Goal: Navigation & Orientation: Find specific page/section

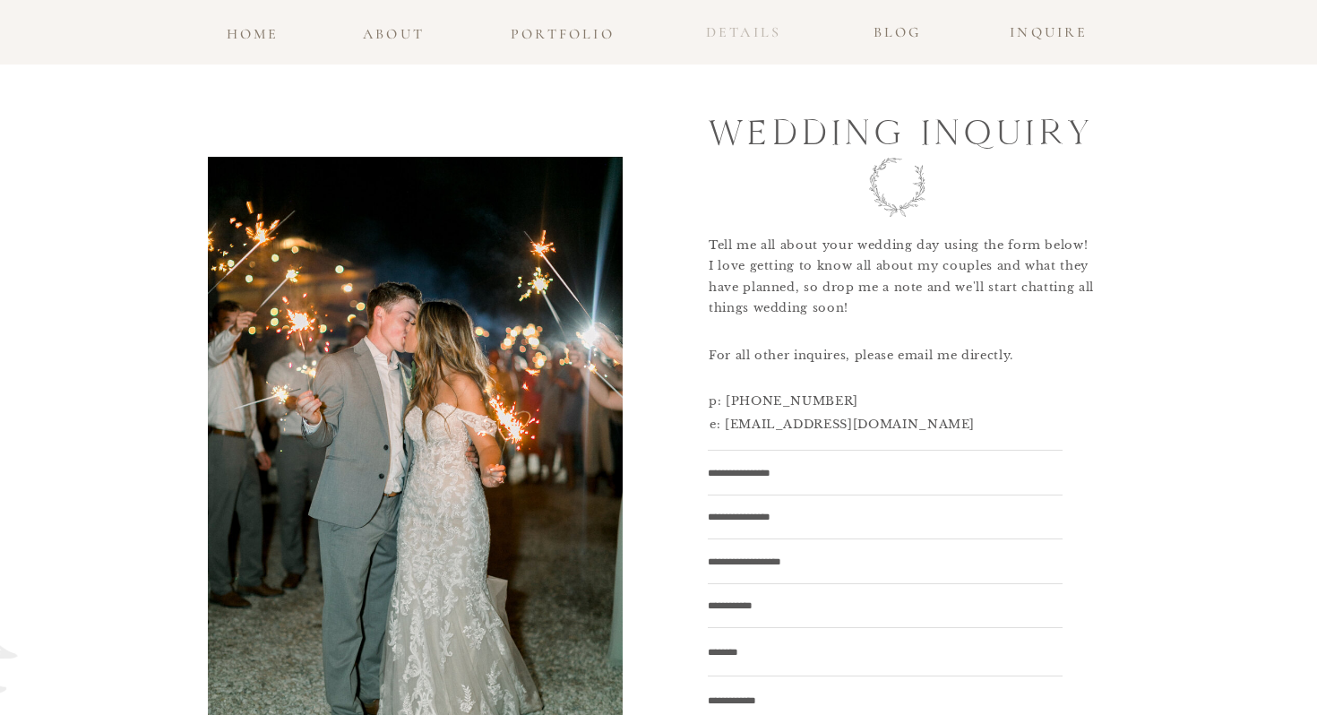
click at [718, 36] on h3 "details" at bounding box center [743, 33] width 95 height 26
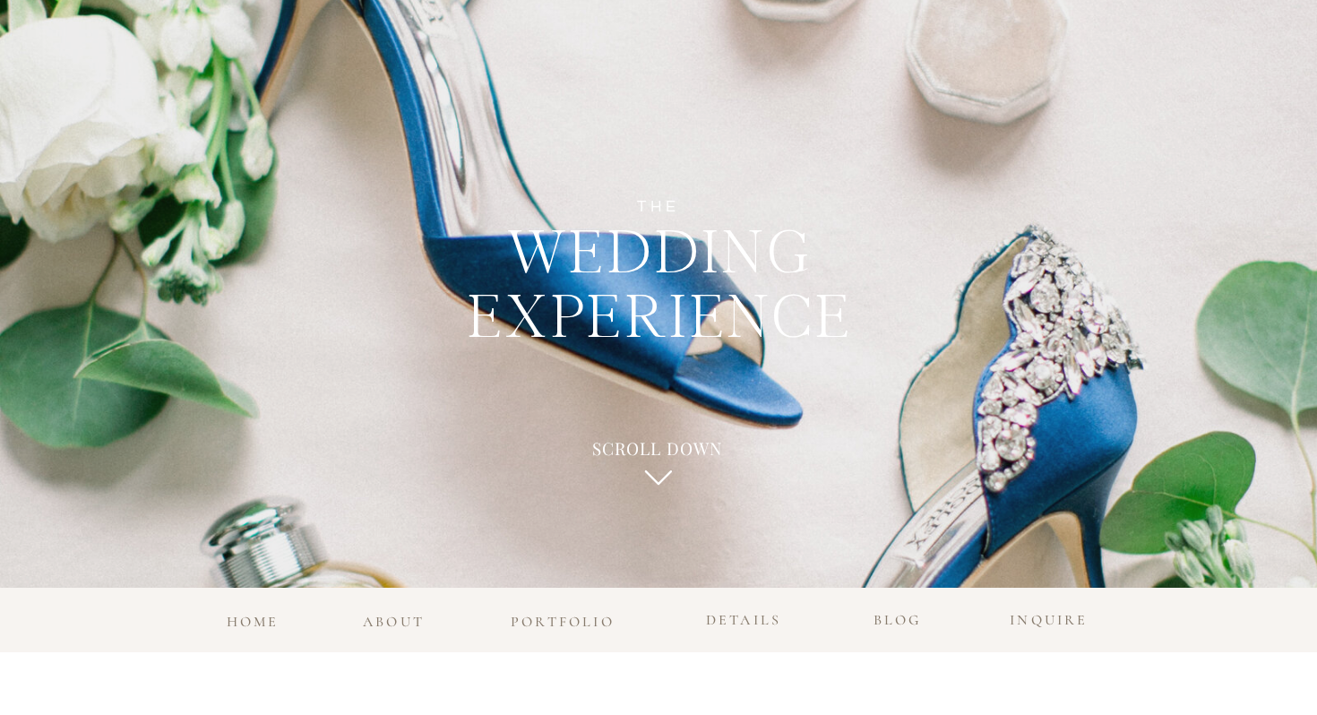
click at [247, 622] on h3 "home" at bounding box center [252, 617] width 59 height 16
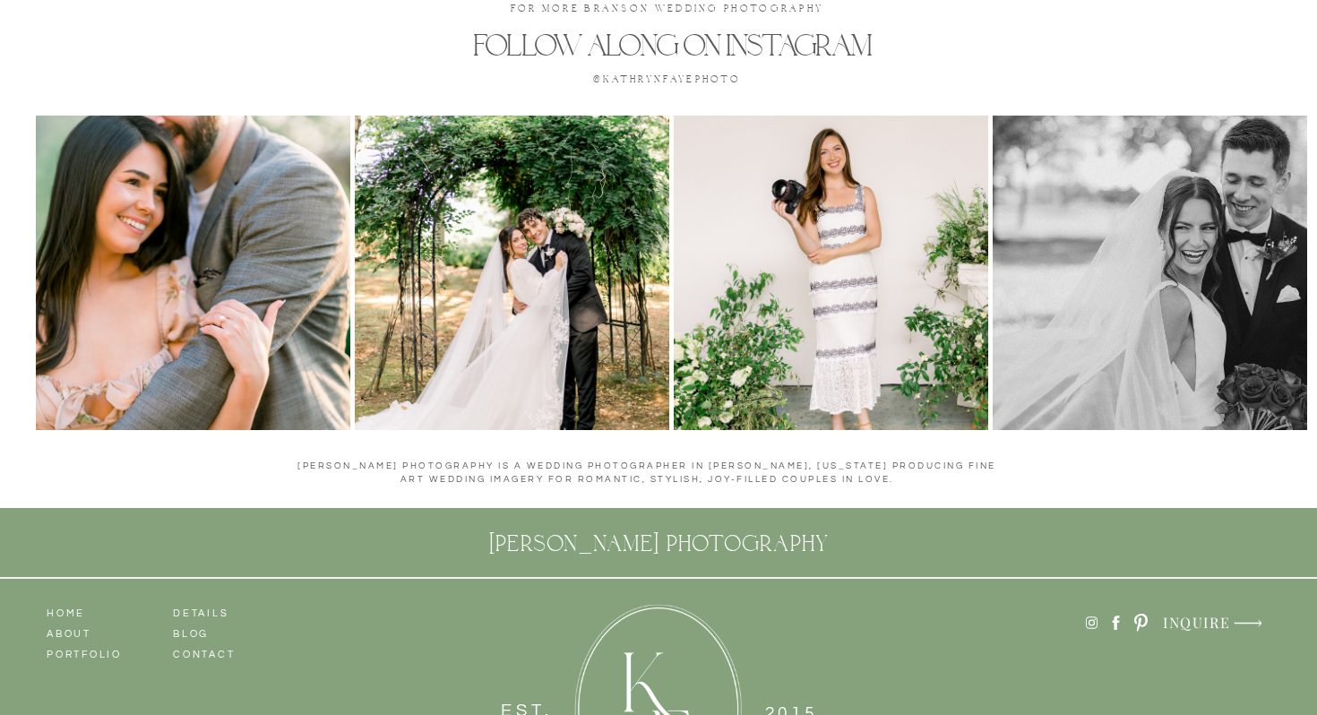
scroll to position [8260, 0]
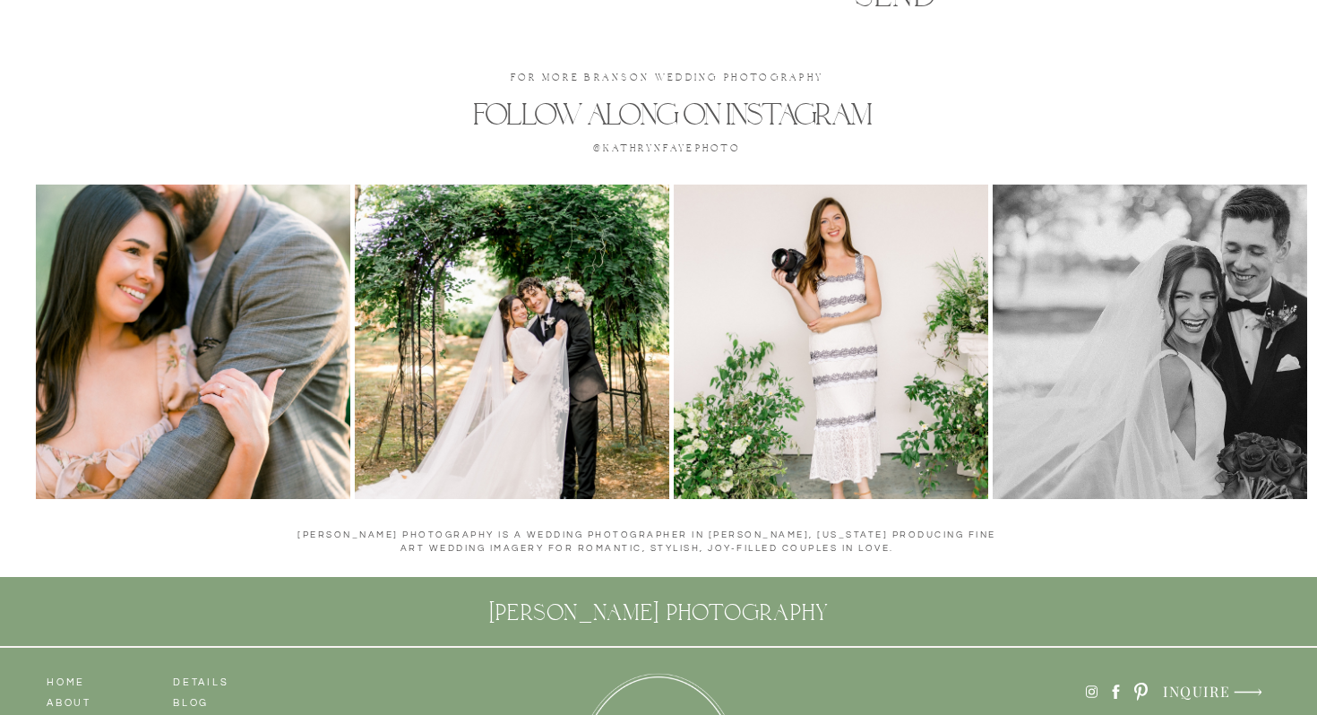
click at [526, 306] on img at bounding box center [512, 342] width 315 height 315
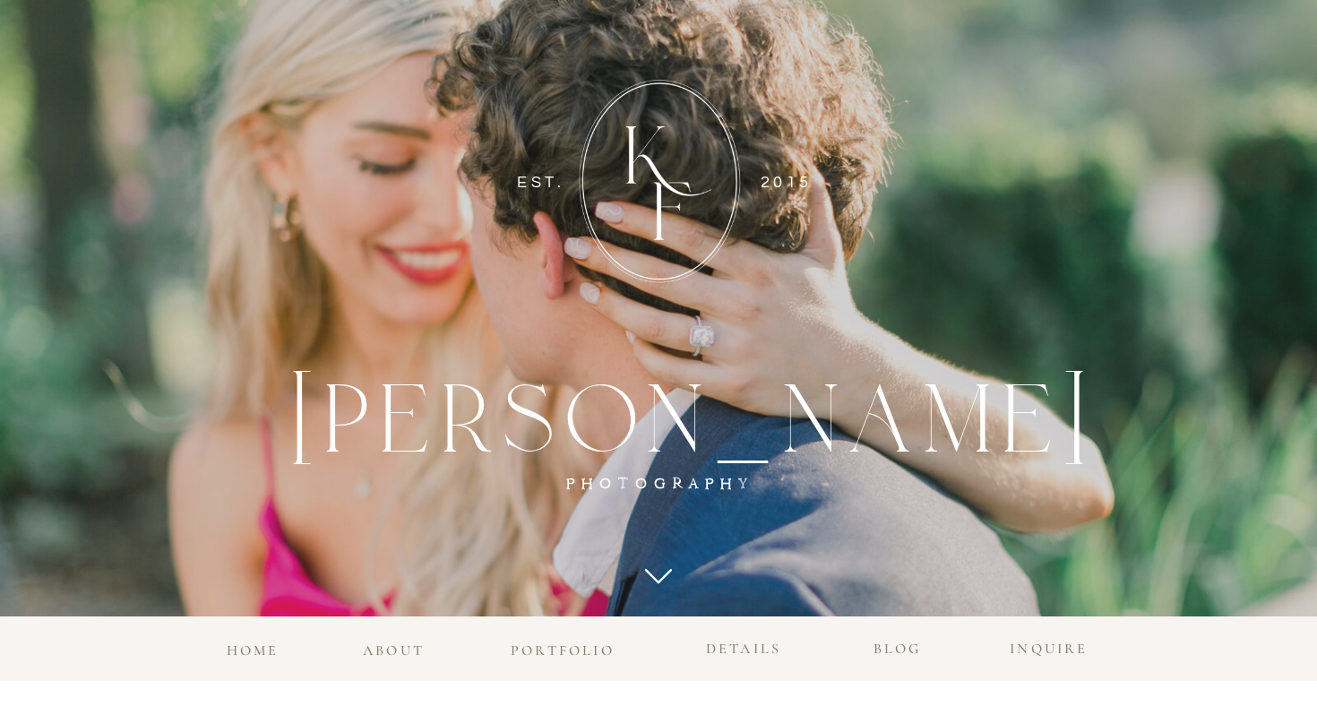
scroll to position [0, 0]
